Goal: Navigation & Orientation: Find specific page/section

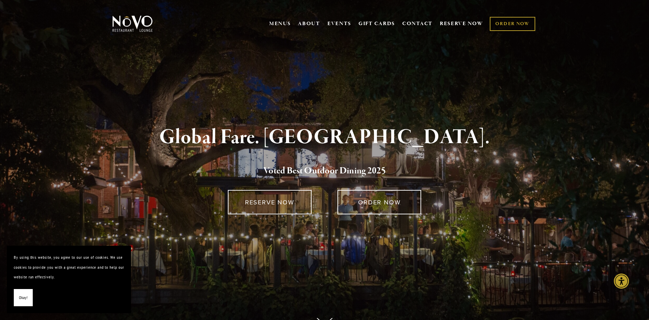
click at [324, 160] on div "Global Fare. Creekside Ambiance. Voted Best Outdoor Dining 202 5" at bounding box center [325, 152] width 402 height 52
